Goal: Book appointment/travel/reservation

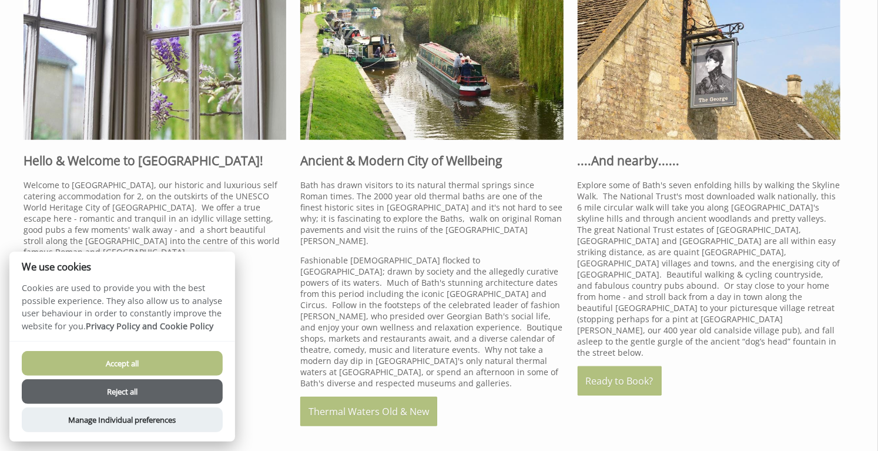
scroll to position [450, 0]
click at [71, 376] on button "Accept all" at bounding box center [122, 363] width 201 height 25
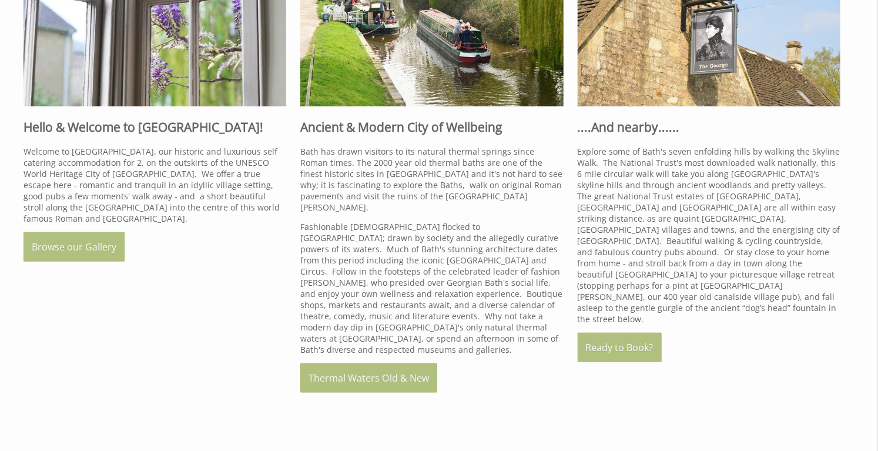
scroll to position [506, 0]
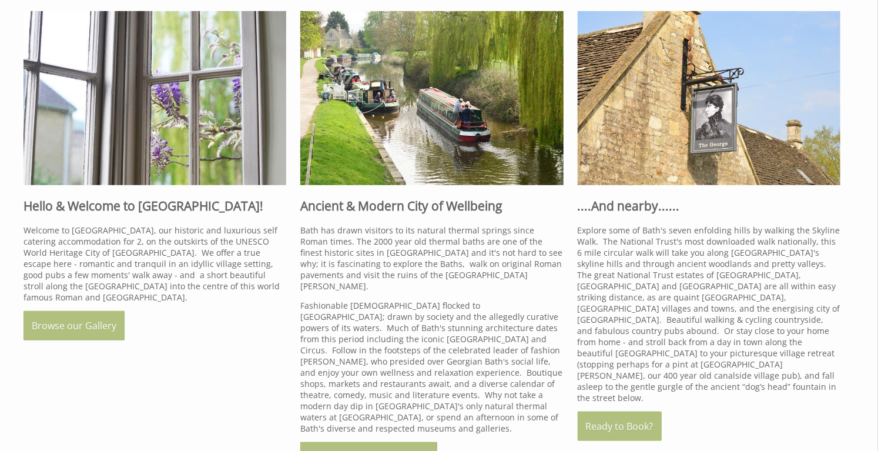
scroll to position [404, 0]
click at [651, 411] on link "Ready to Book?" at bounding box center [620, 425] width 84 height 29
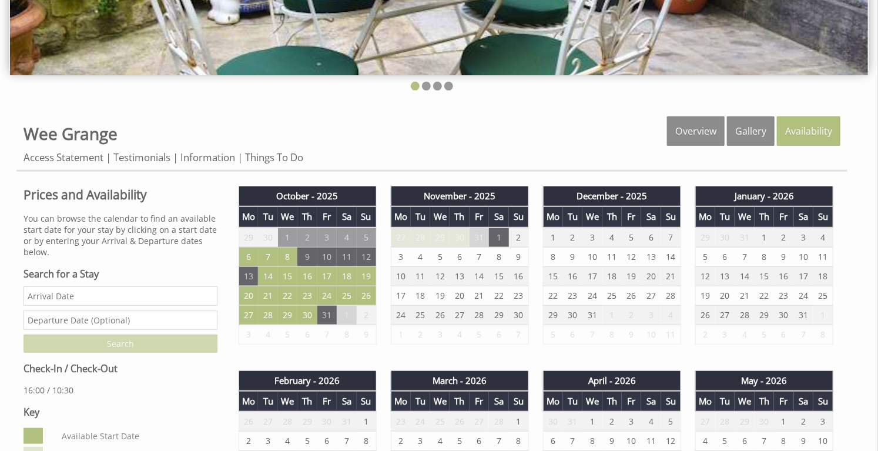
scroll to position [302, 0]
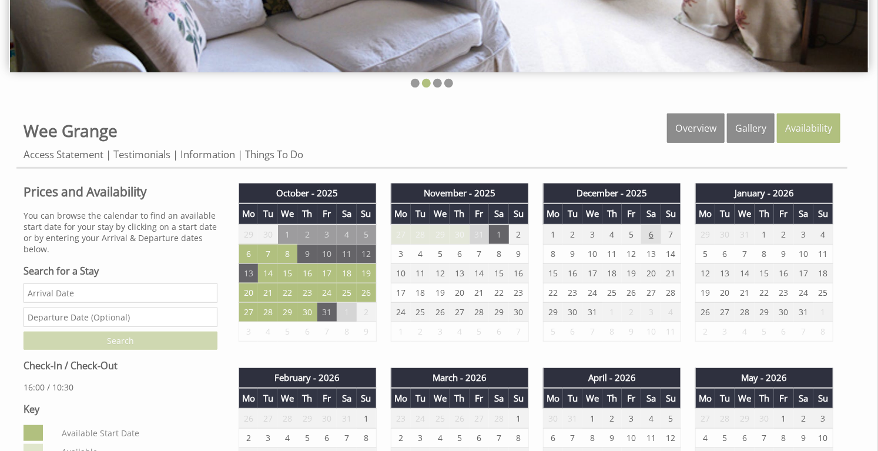
click at [661, 231] on td "6" at bounding box center [650, 235] width 19 height 20
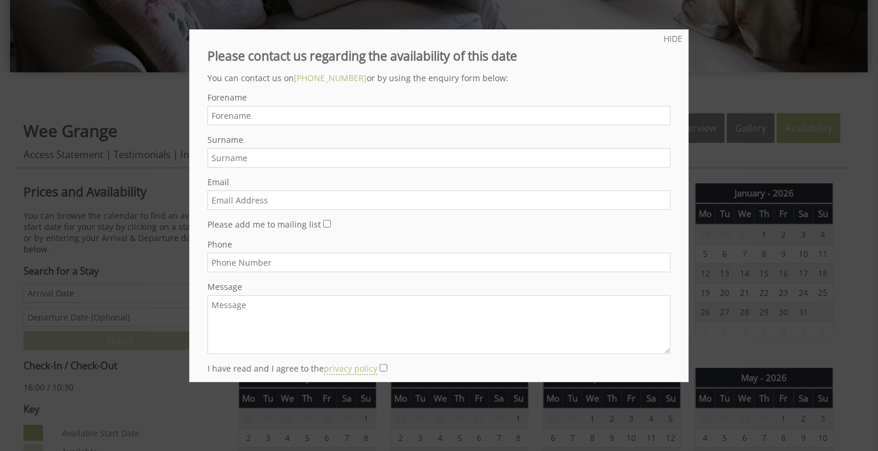
scroll to position [300, 0]
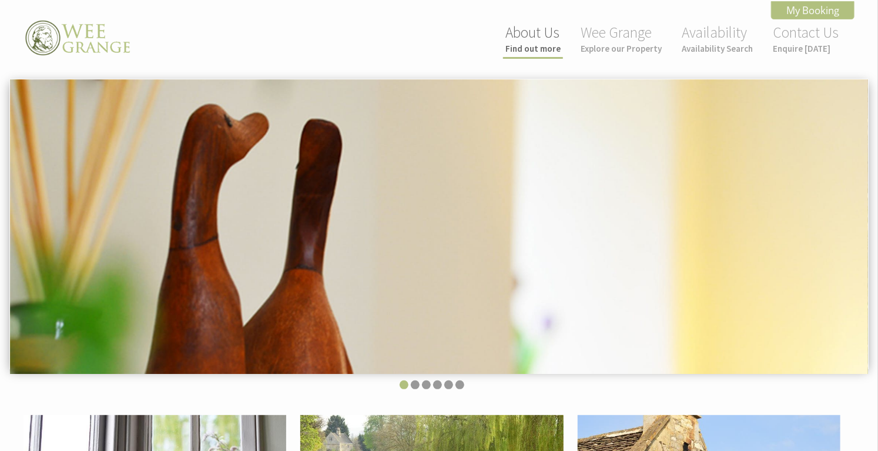
click at [542, 35] on link "About Us Find out more" at bounding box center [533, 38] width 55 height 31
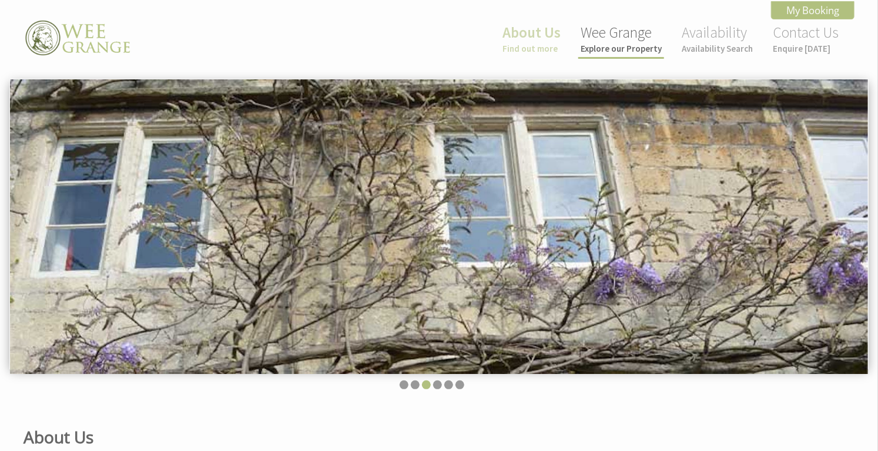
click at [635, 40] on link "Wee Grange Explore our Property" at bounding box center [621, 38] width 81 height 31
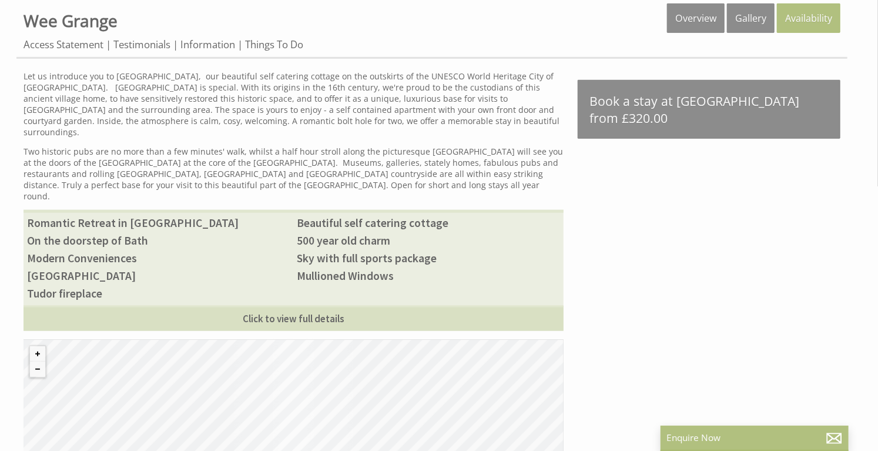
scroll to position [410, 0]
